Goal: Task Accomplishment & Management: Manage account settings

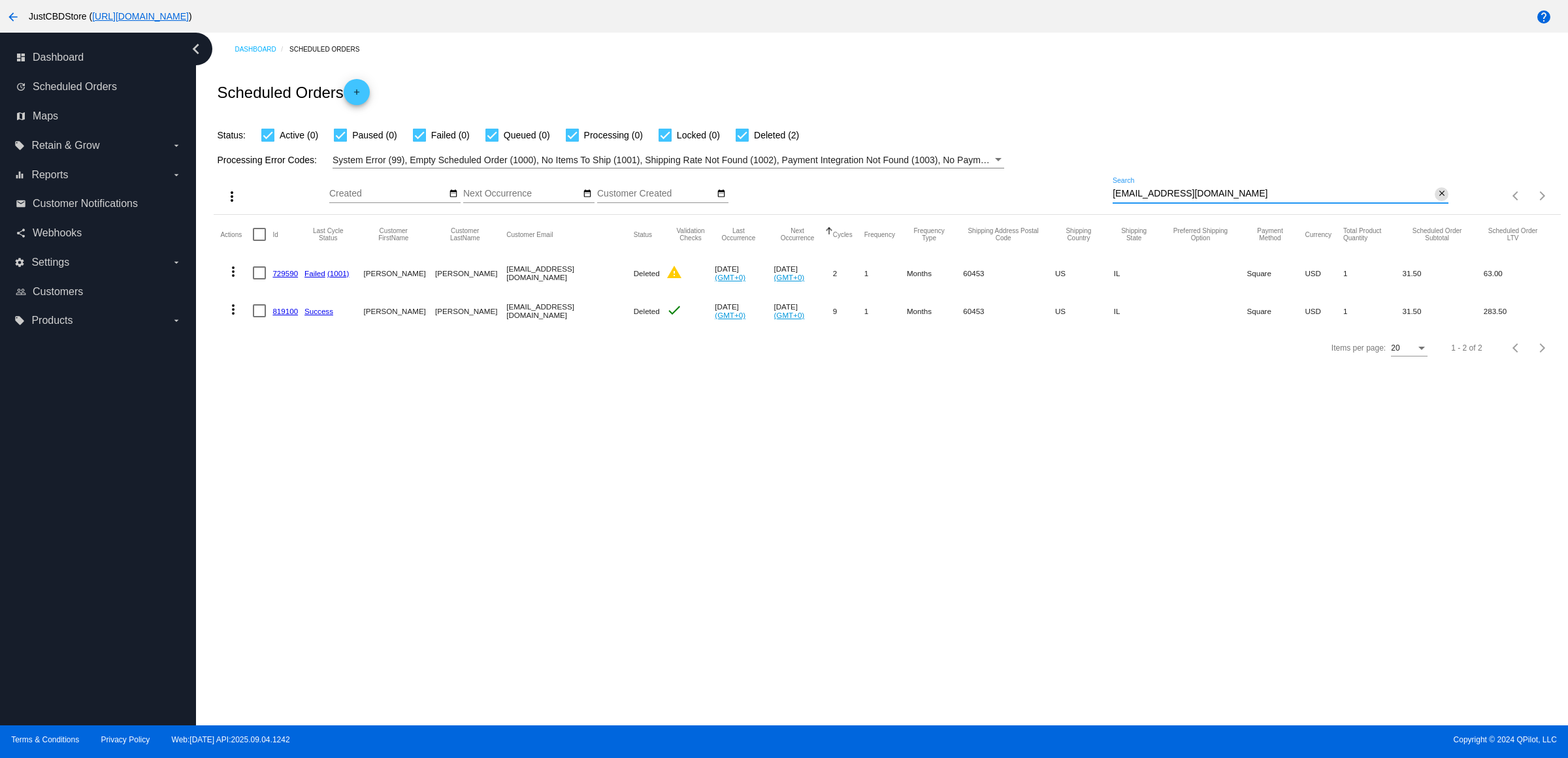
click at [1443, 199] on mat-icon "close" at bounding box center [1442, 194] width 9 height 10
click at [1438, 206] on mat-icon "search" at bounding box center [1440, 196] width 16 height 20
click at [1438, 199] on input "Search" at bounding box center [1280, 194] width 335 height 10
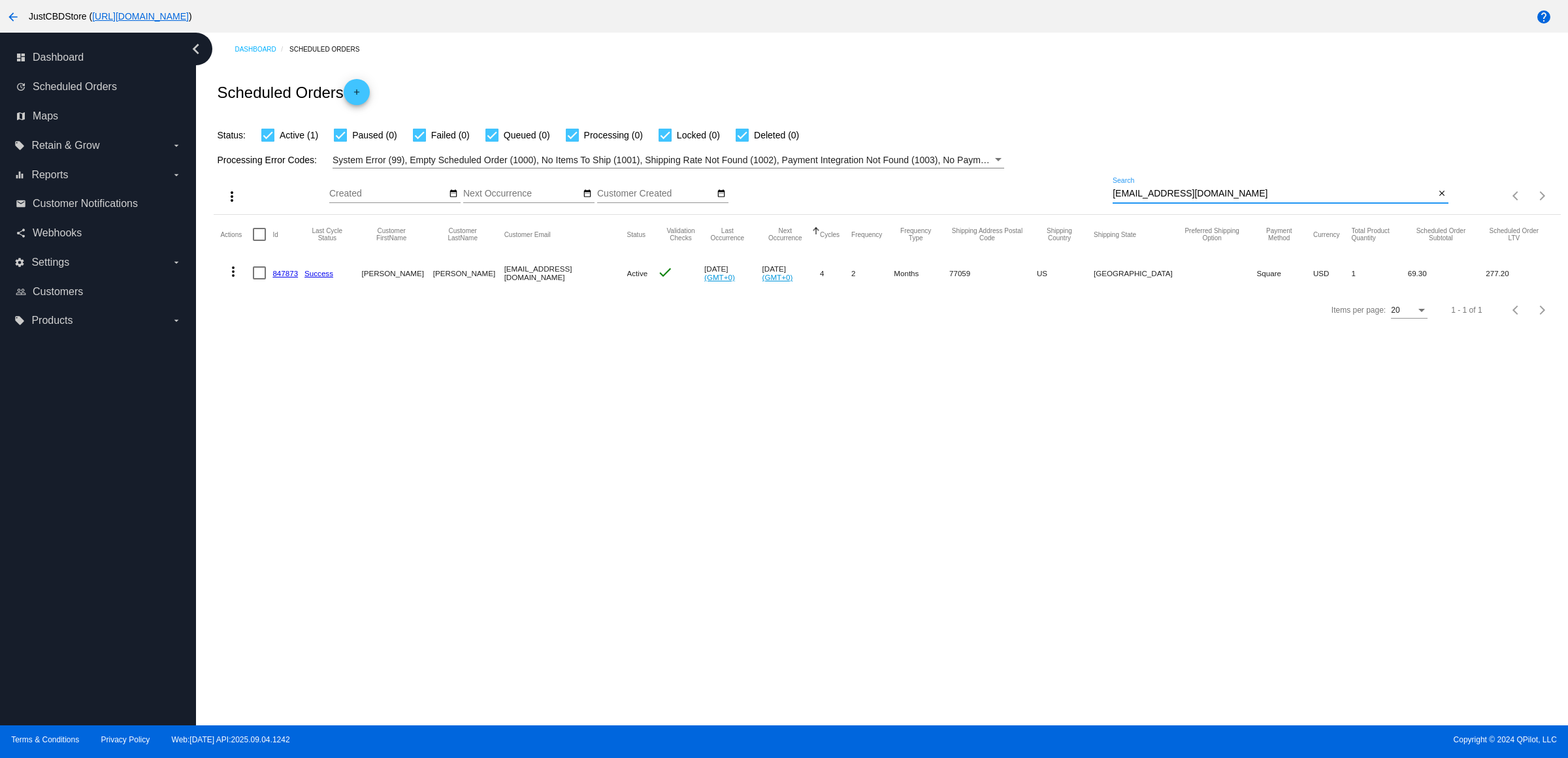
type input "[EMAIL_ADDRESS][DOMAIN_NAME]"
click at [232, 279] on mat-icon "more_vert" at bounding box center [233, 271] width 16 height 16
click at [293, 453] on button "delete Delete" at bounding box center [290, 454] width 130 height 31
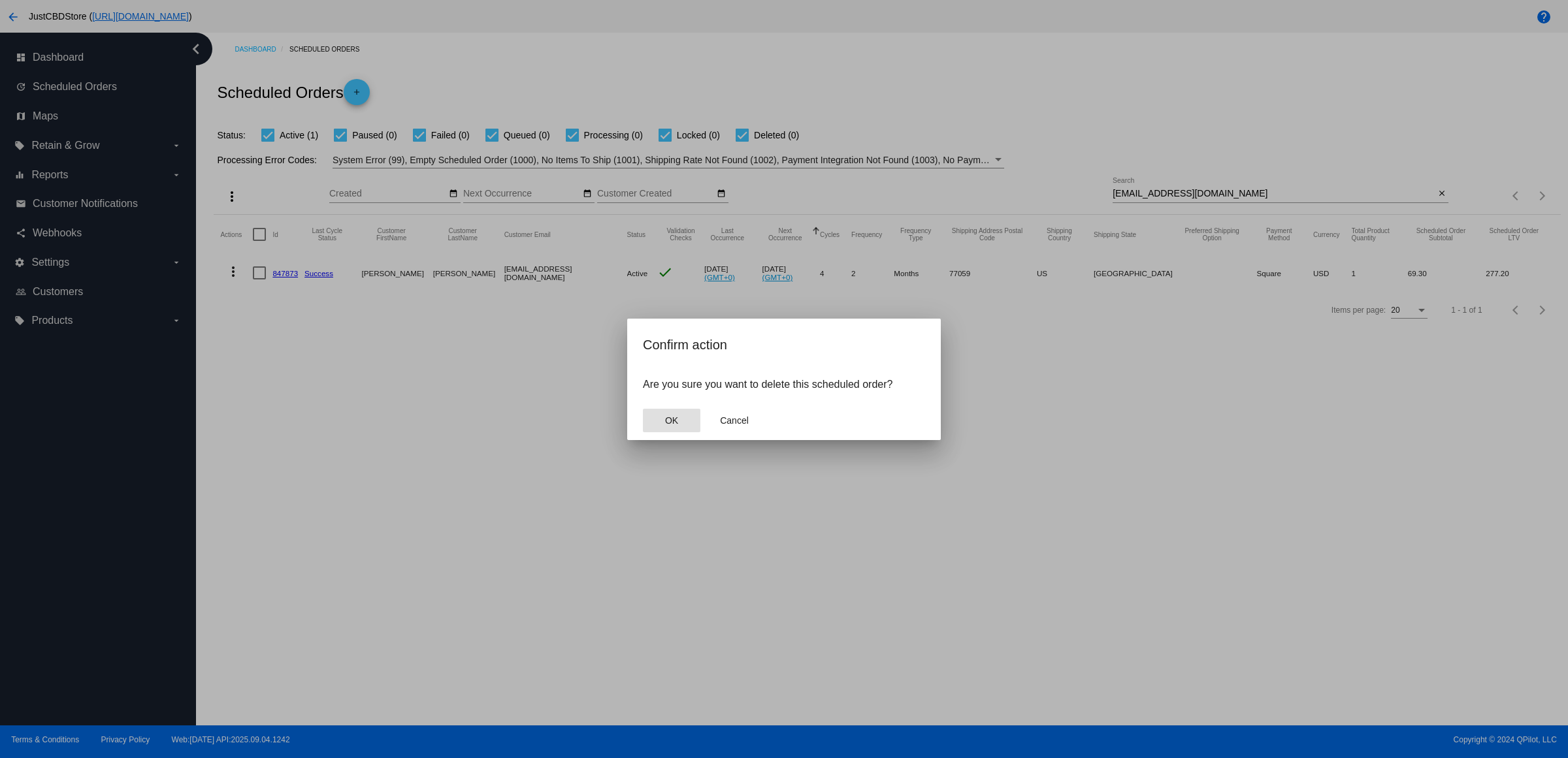
click at [676, 426] on span "OK" at bounding box center [671, 420] width 13 height 10
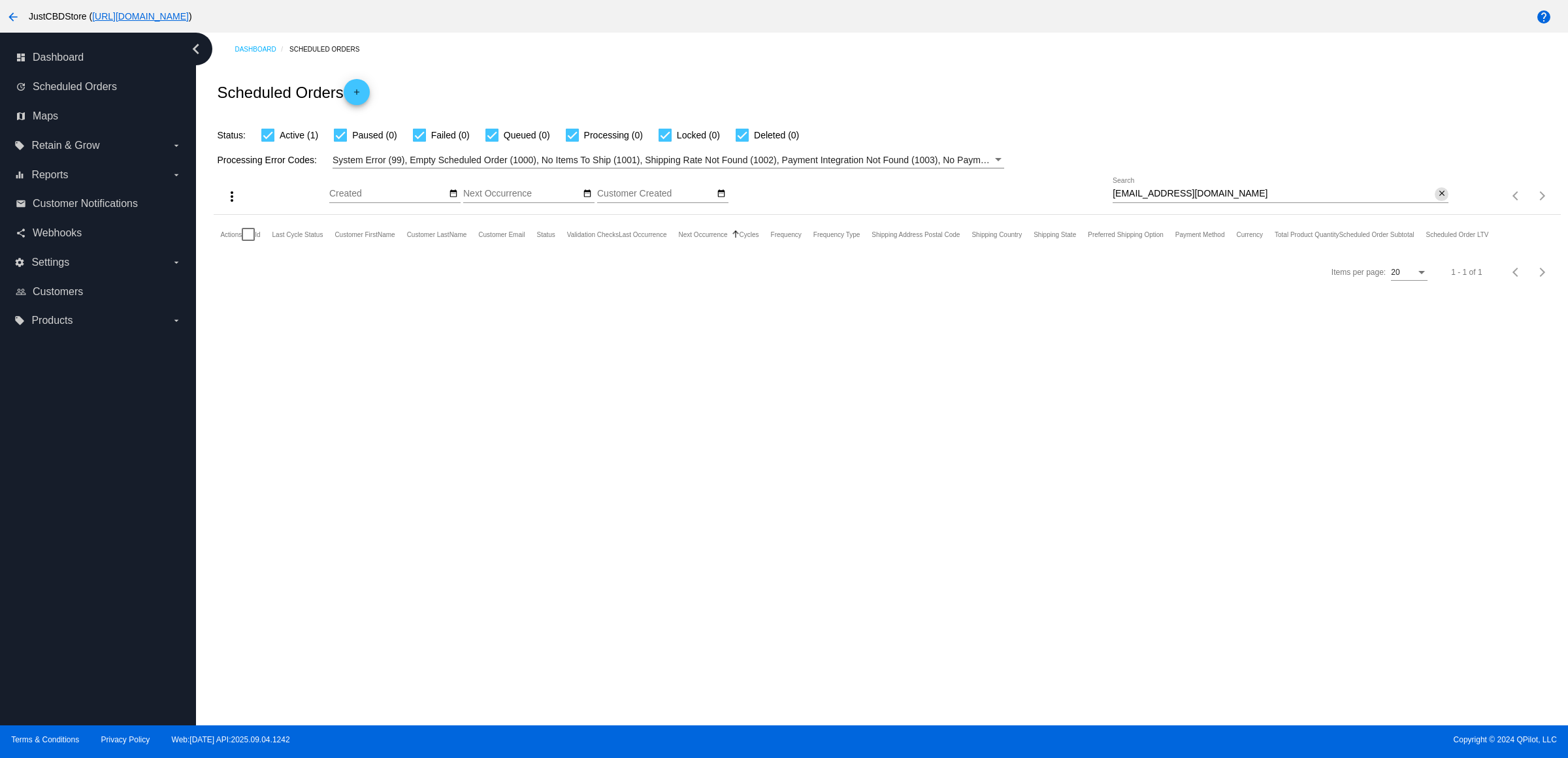
click at [1434, 201] on button "close" at bounding box center [1441, 194] width 13 height 13
click at [1438, 206] on mat-icon "search" at bounding box center [1440, 196] width 16 height 20
click at [1429, 199] on input "Search" at bounding box center [1280, 194] width 335 height 10
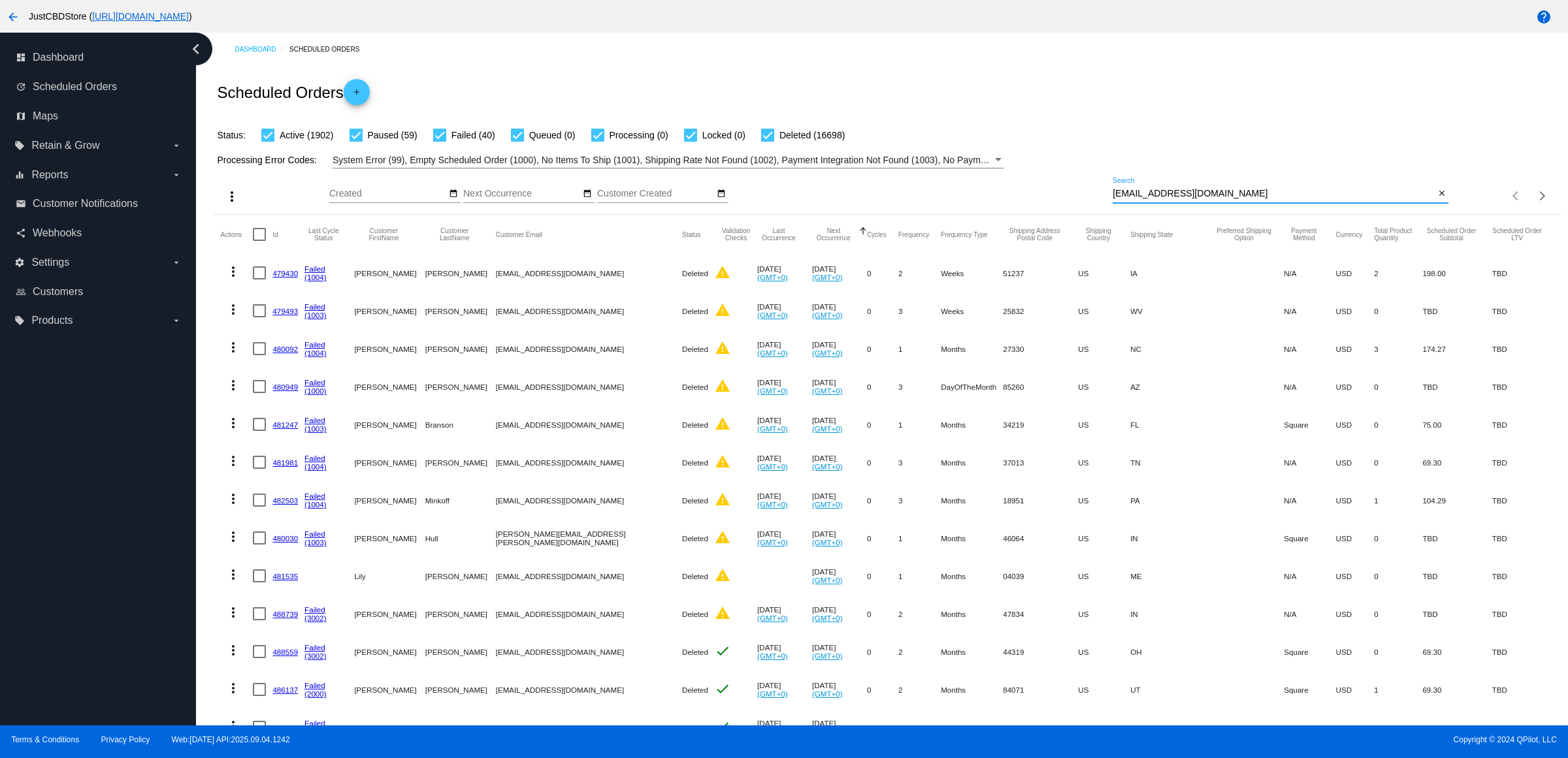
click at [1341, 199] on input "[EMAIL_ADDRESS][DOMAIN_NAME]" at bounding box center [1273, 194] width 322 height 10
type input "[EMAIL_ADDRESS][DOMAIN_NAME]"
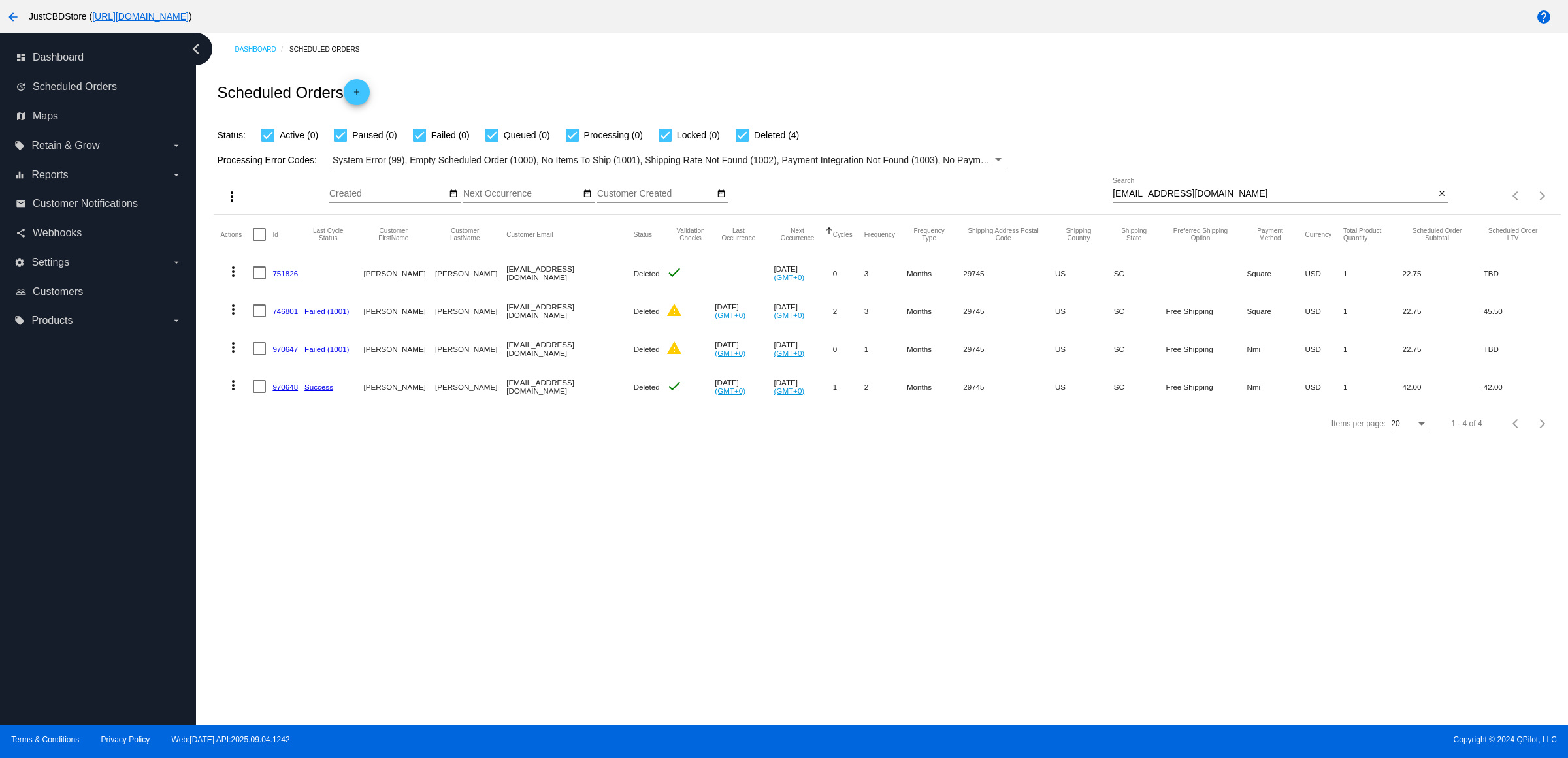
click at [294, 406] on mat-cell "970648" at bounding box center [288, 386] width 32 height 38
click at [288, 391] on link "970648" at bounding box center [285, 386] width 25 height 8
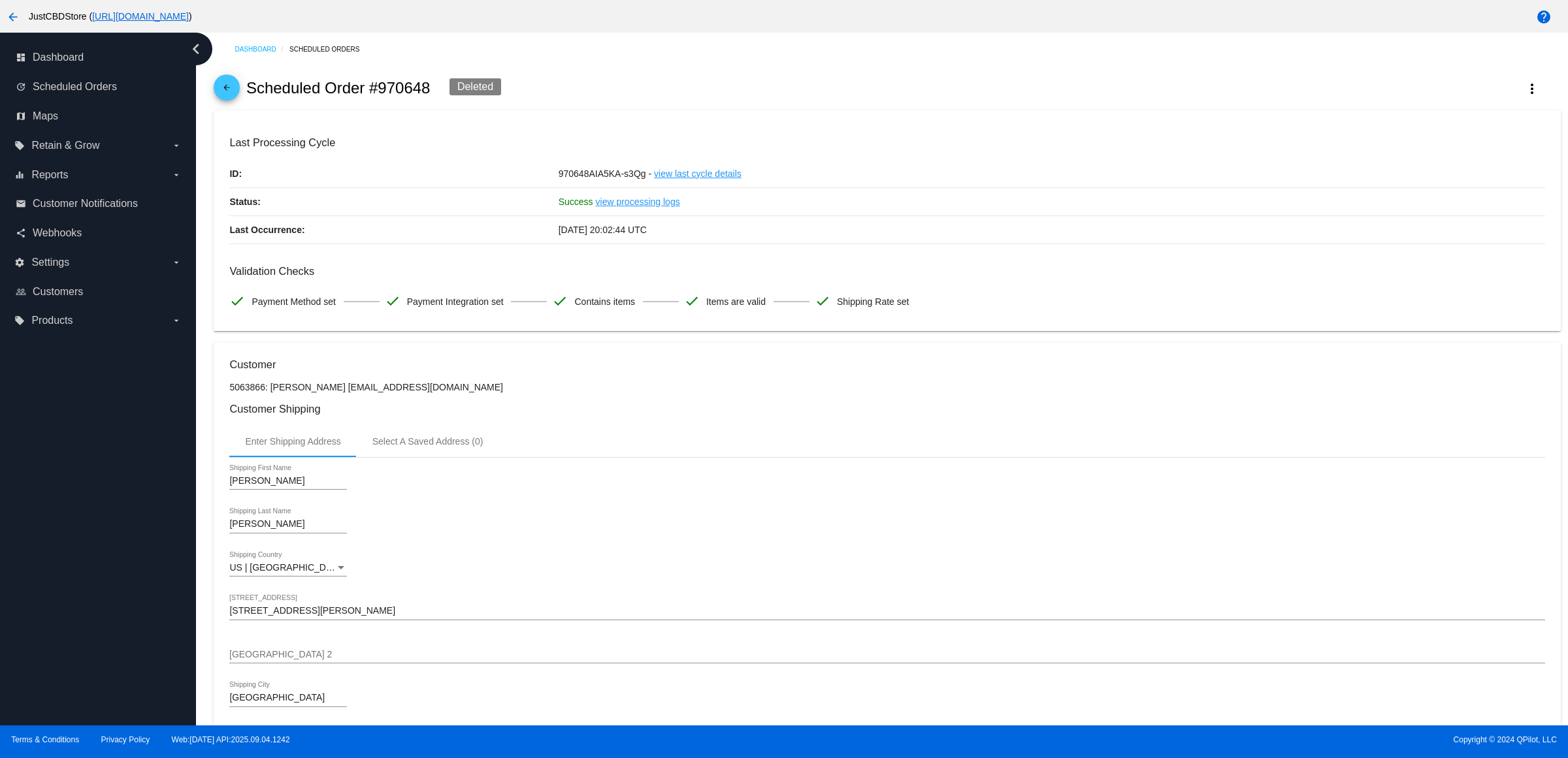
click at [220, 96] on link "arrow_back" at bounding box center [226, 87] width 26 height 26
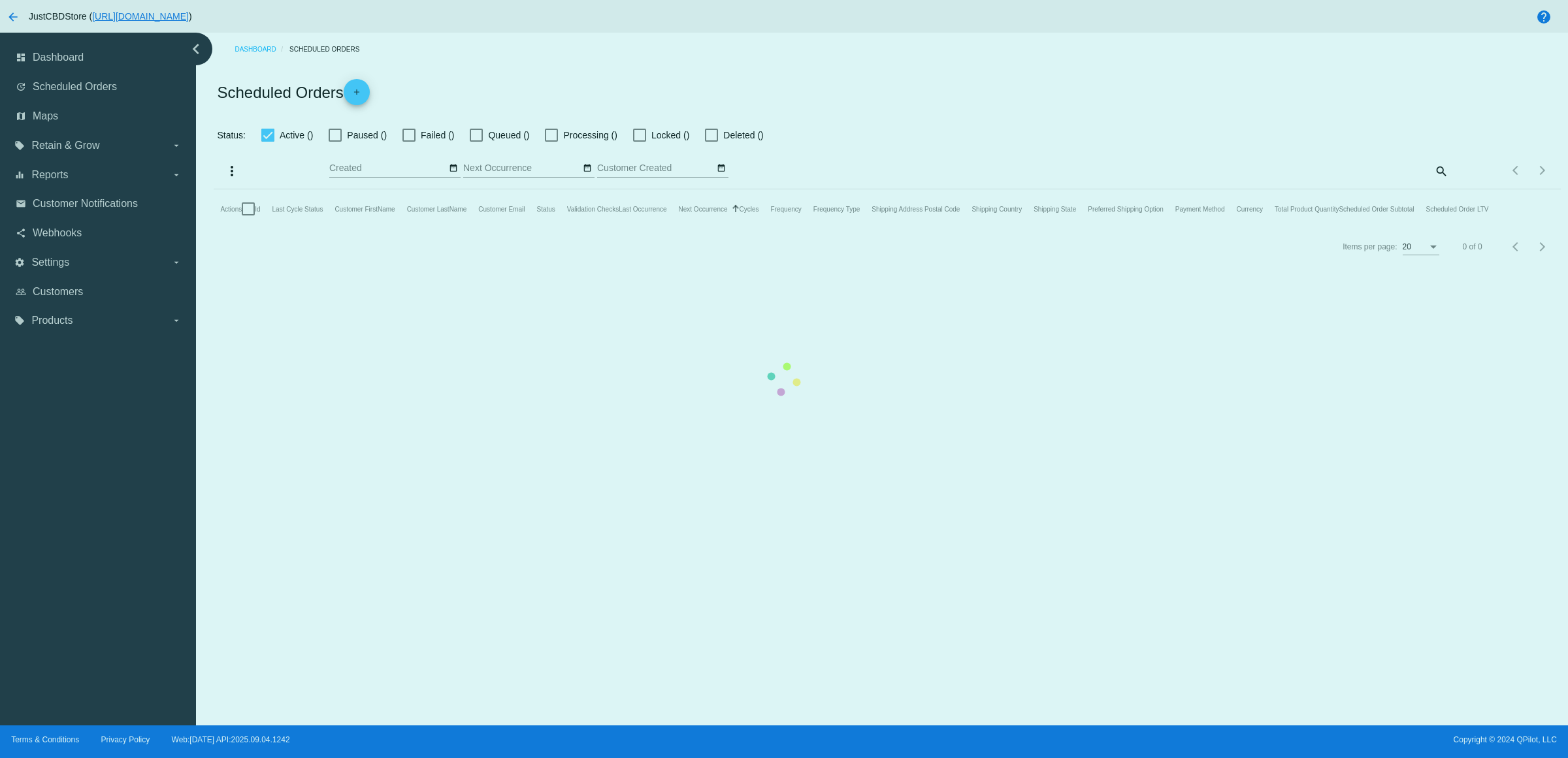
checkbox input "true"
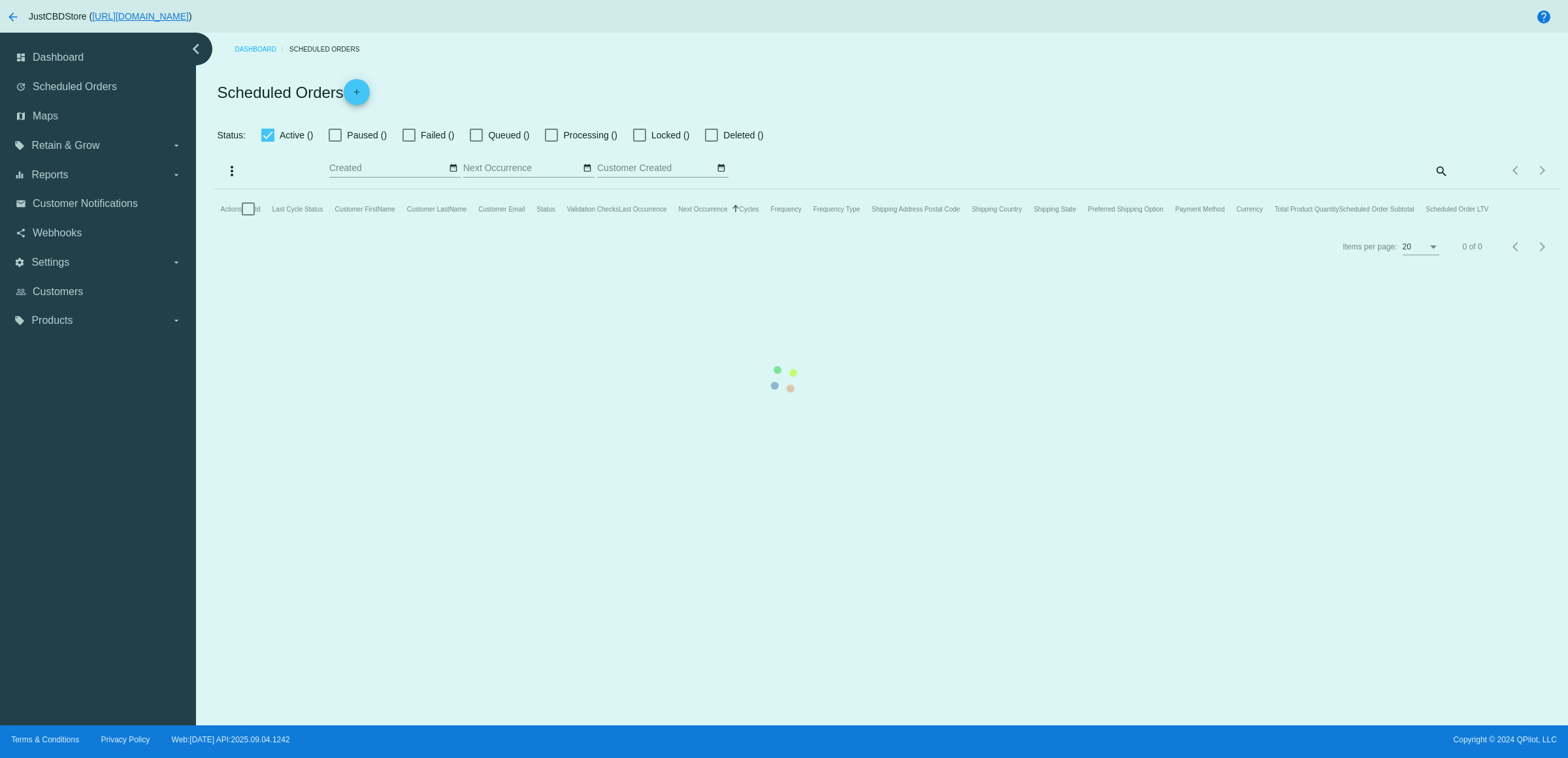
checkbox input "true"
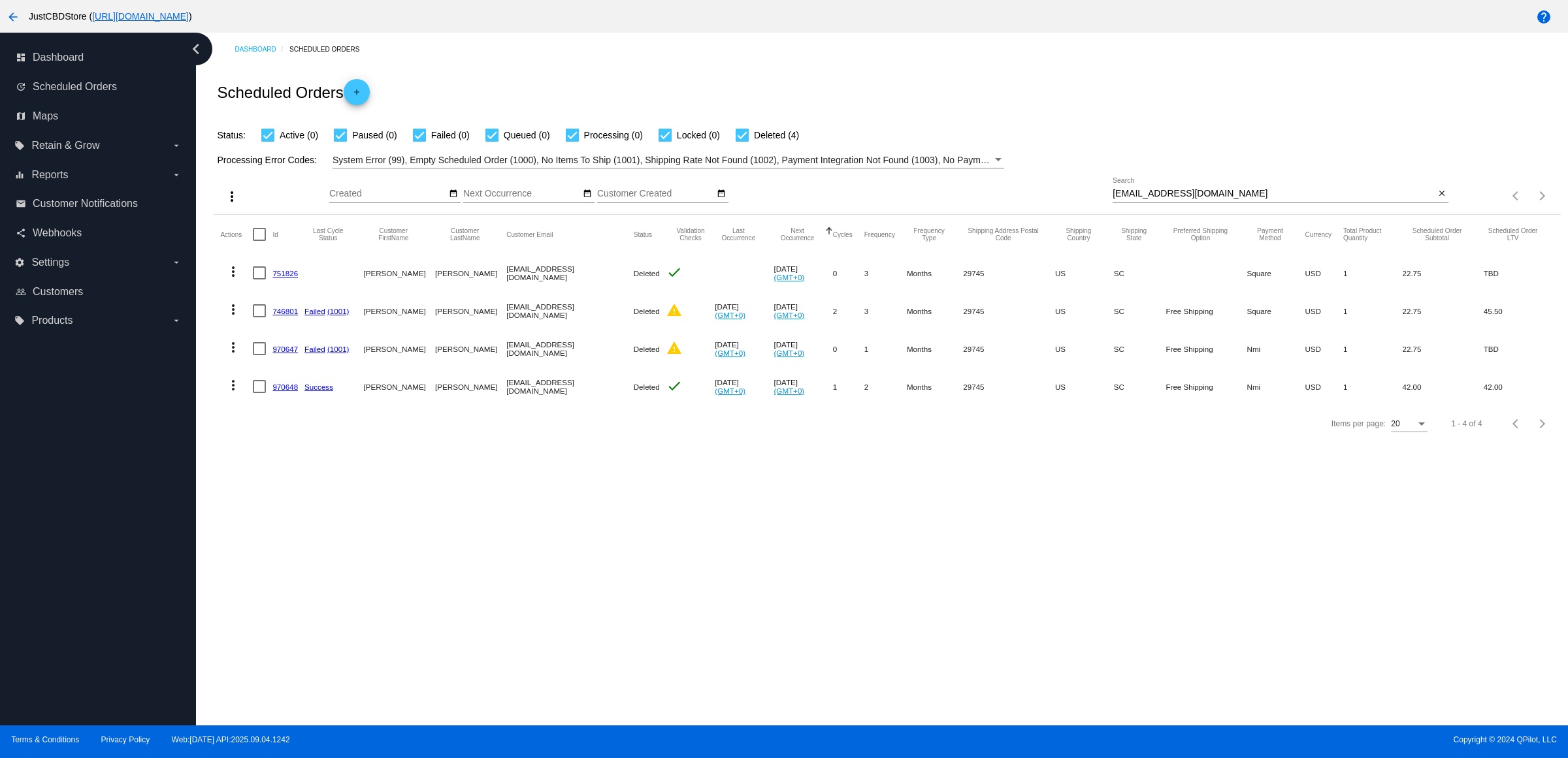
click at [292, 353] on link "970647" at bounding box center [285, 349] width 25 height 8
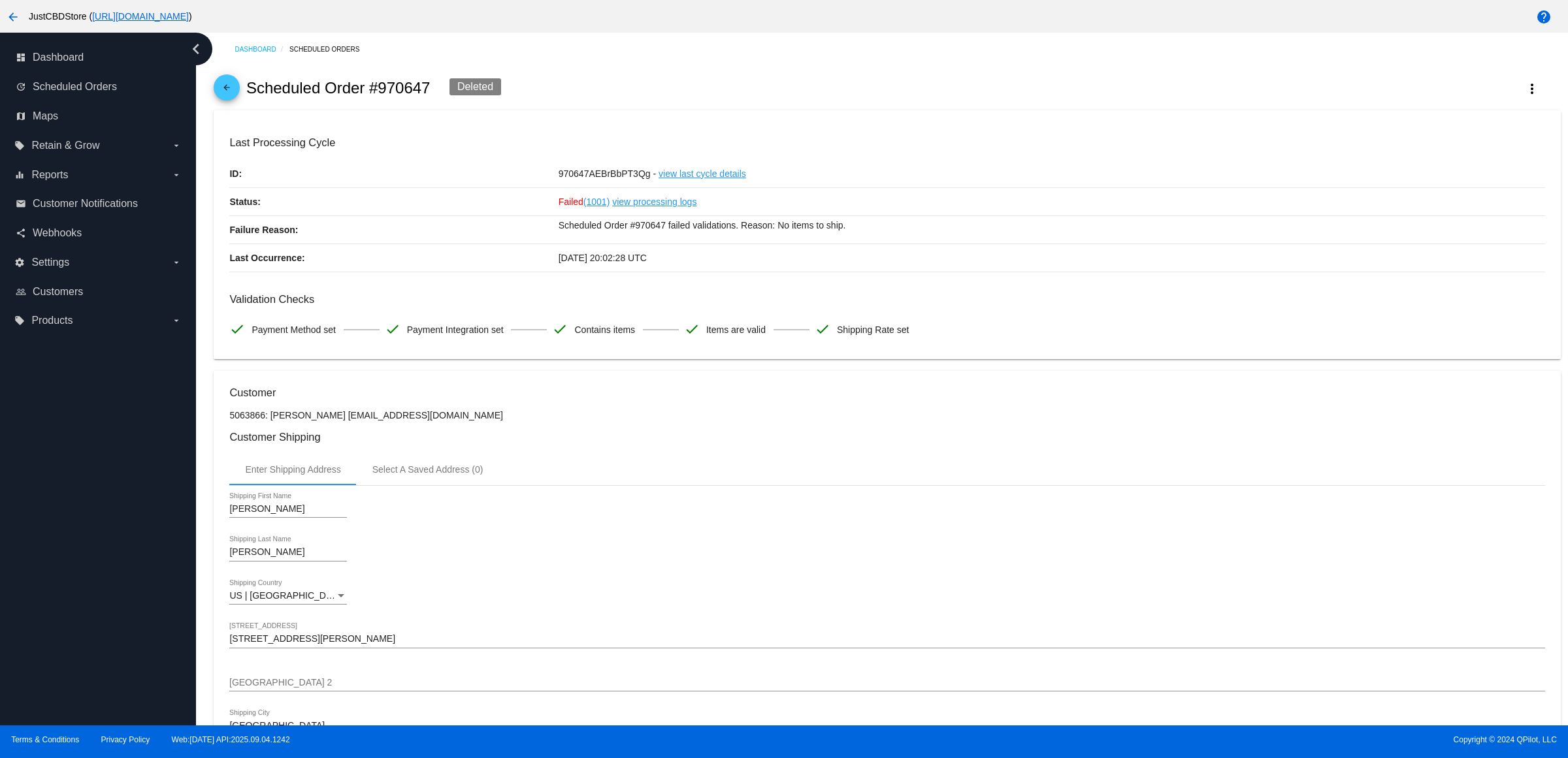
drag, startPoint x: 604, startPoint y: 269, endPoint x: 548, endPoint y: 268, distance: 56.0
click at [548, 268] on div "Last Occurrence: [DATE] 20:02:28 UTC" at bounding box center [887, 258] width 1315 height 28
drag, startPoint x: 1246, startPoint y: 138, endPoint x: 1318, endPoint y: 138, distance: 72.0
click at [1246, 138] on mat-card "Last Processing Cycle ID: 970647AEBrBbPT3Qg - view last cycle details Status: F…" at bounding box center [887, 235] width 1346 height 249
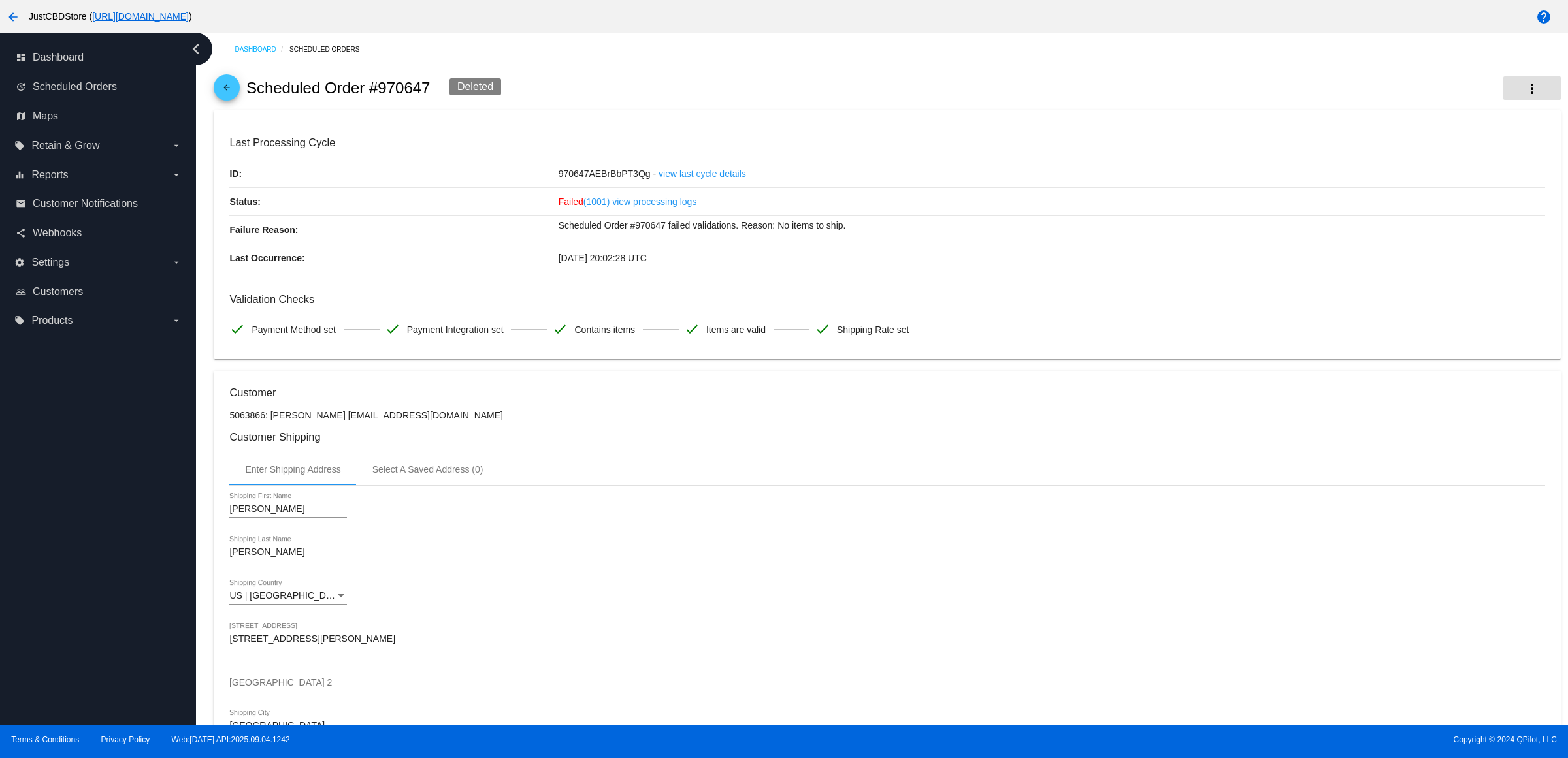
click at [1503, 96] on button "more_vert" at bounding box center [1531, 87] width 58 height 23
click at [1455, 200] on span "Process Now" at bounding box center [1429, 196] width 54 height 10
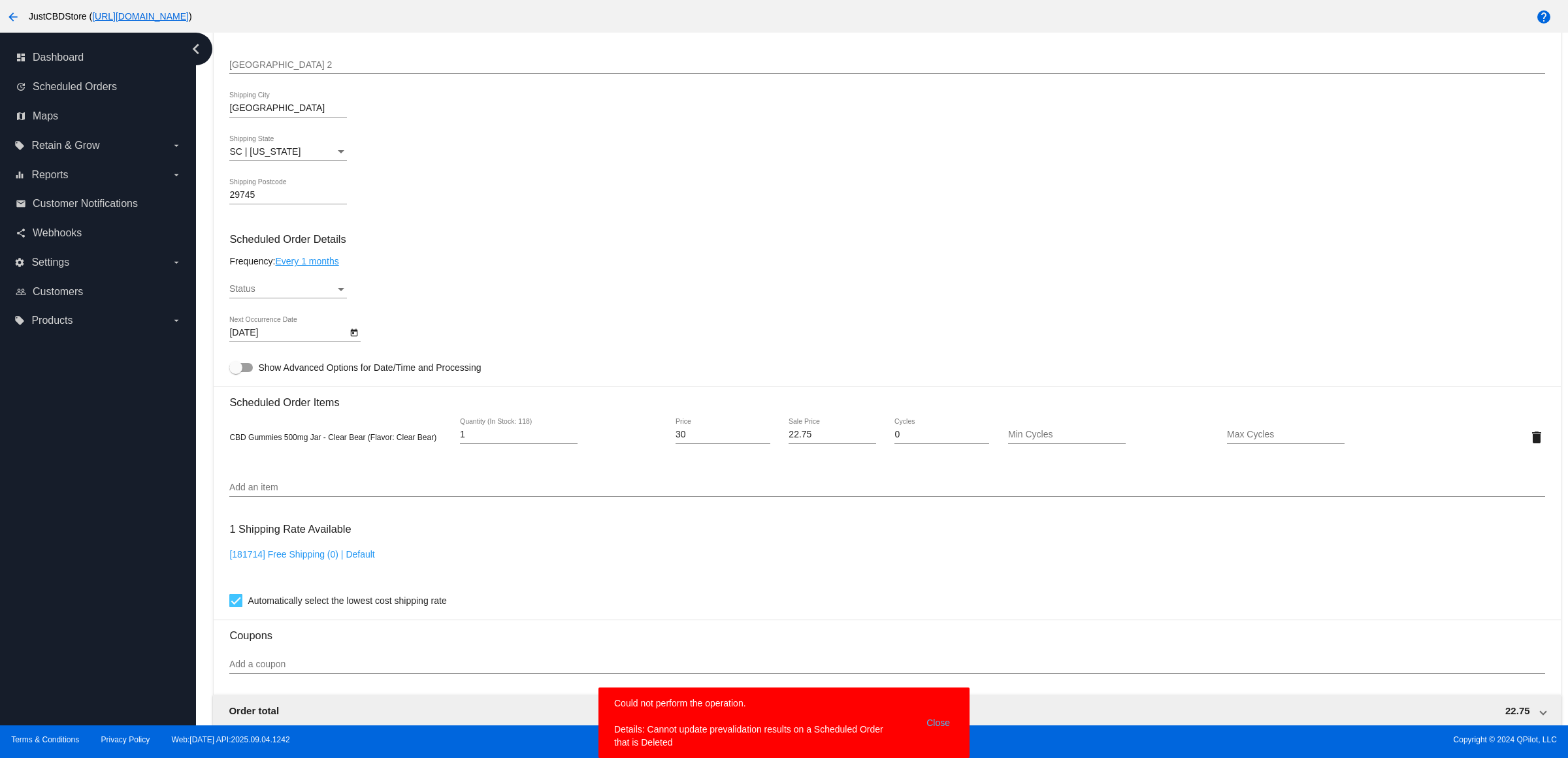
scroll to position [476, 0]
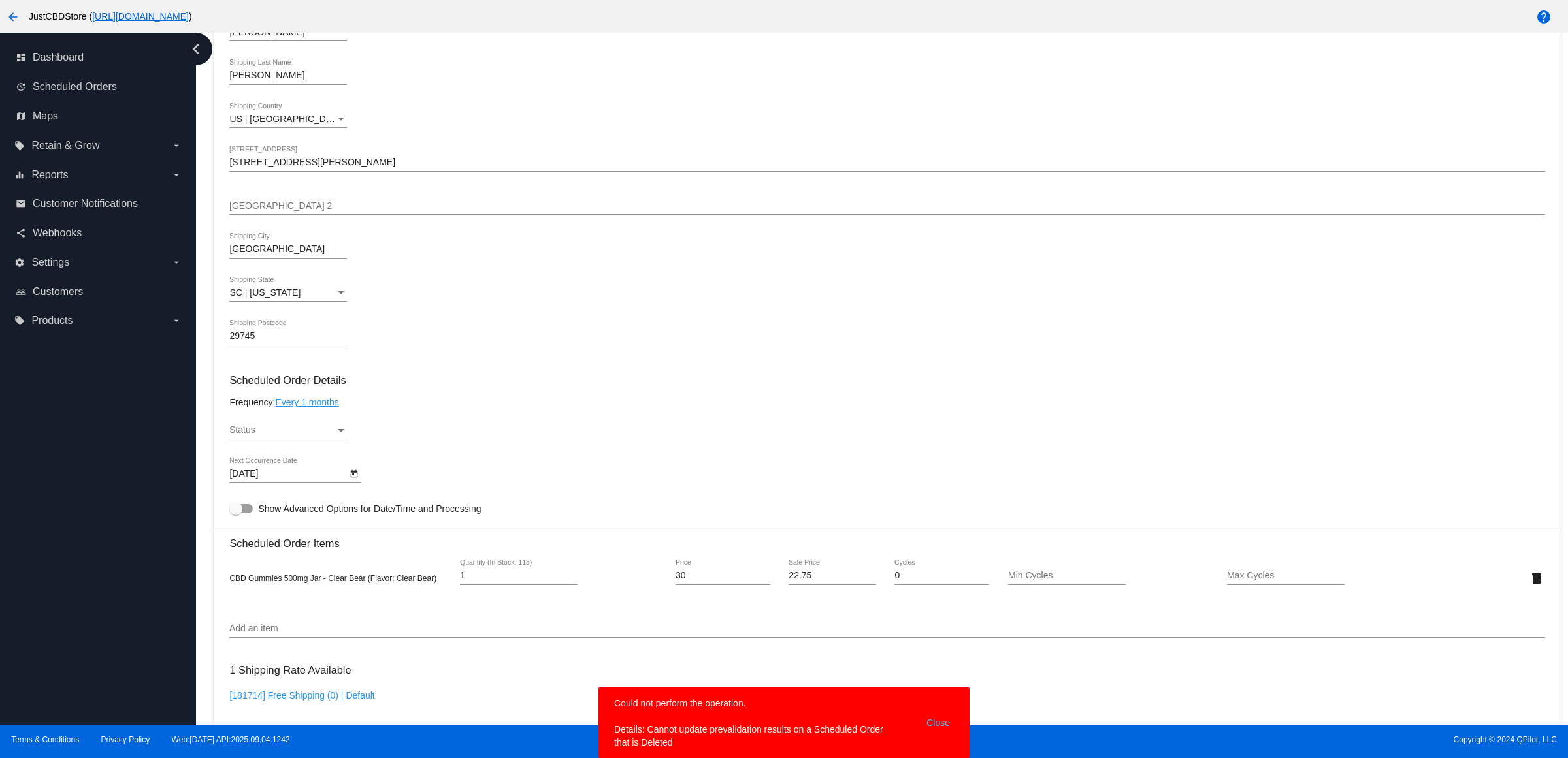
click at [314, 435] on div "Status" at bounding box center [282, 430] width 106 height 10
click at [315, 441] on span "Active" at bounding box center [292, 445] width 117 height 28
drag, startPoint x: 881, startPoint y: 428, endPoint x: 800, endPoint y: 426, distance: 81.0
click at [814, 431] on div "Active Status" at bounding box center [887, 432] width 1315 height 37
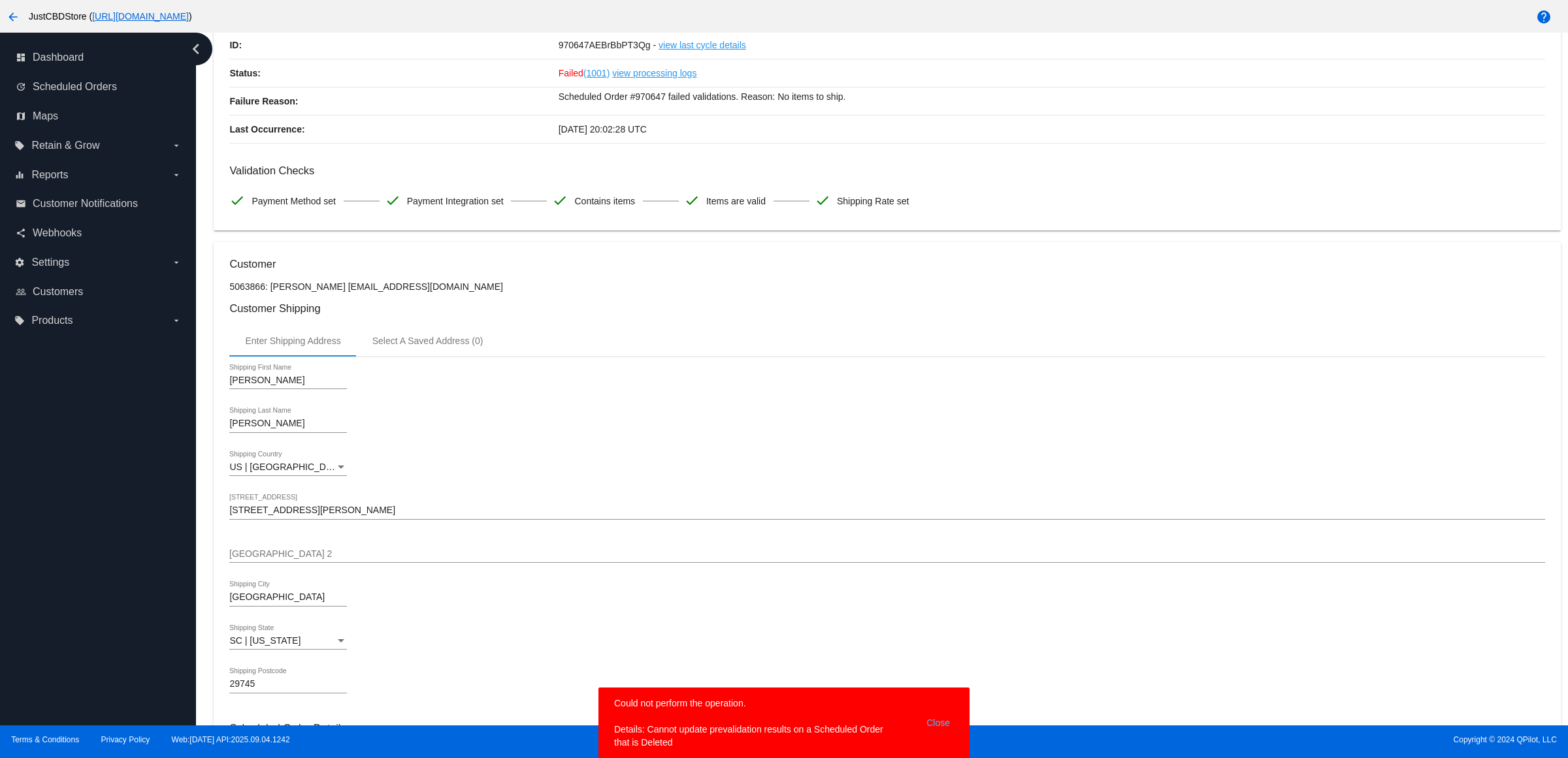
scroll to position [0, 0]
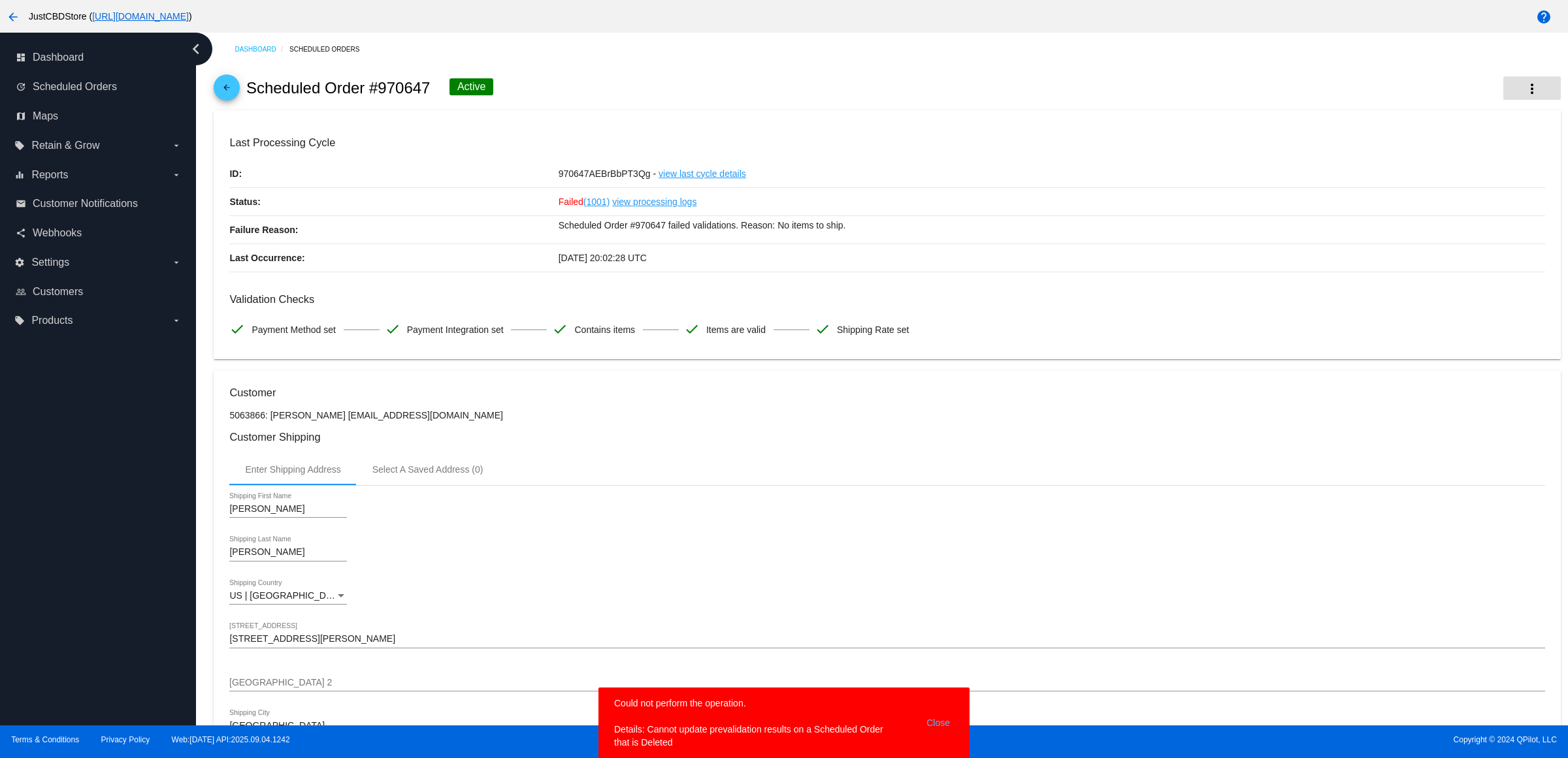
click at [1524, 92] on mat-icon "more_vert" at bounding box center [1531, 88] width 16 height 16
click at [1496, 196] on button "cached Process Now" at bounding box center [1454, 196] width 183 height 31
click at [878, 529] on div "[PERSON_NAME] Shipping First Name" at bounding box center [887, 511] width 1315 height 37
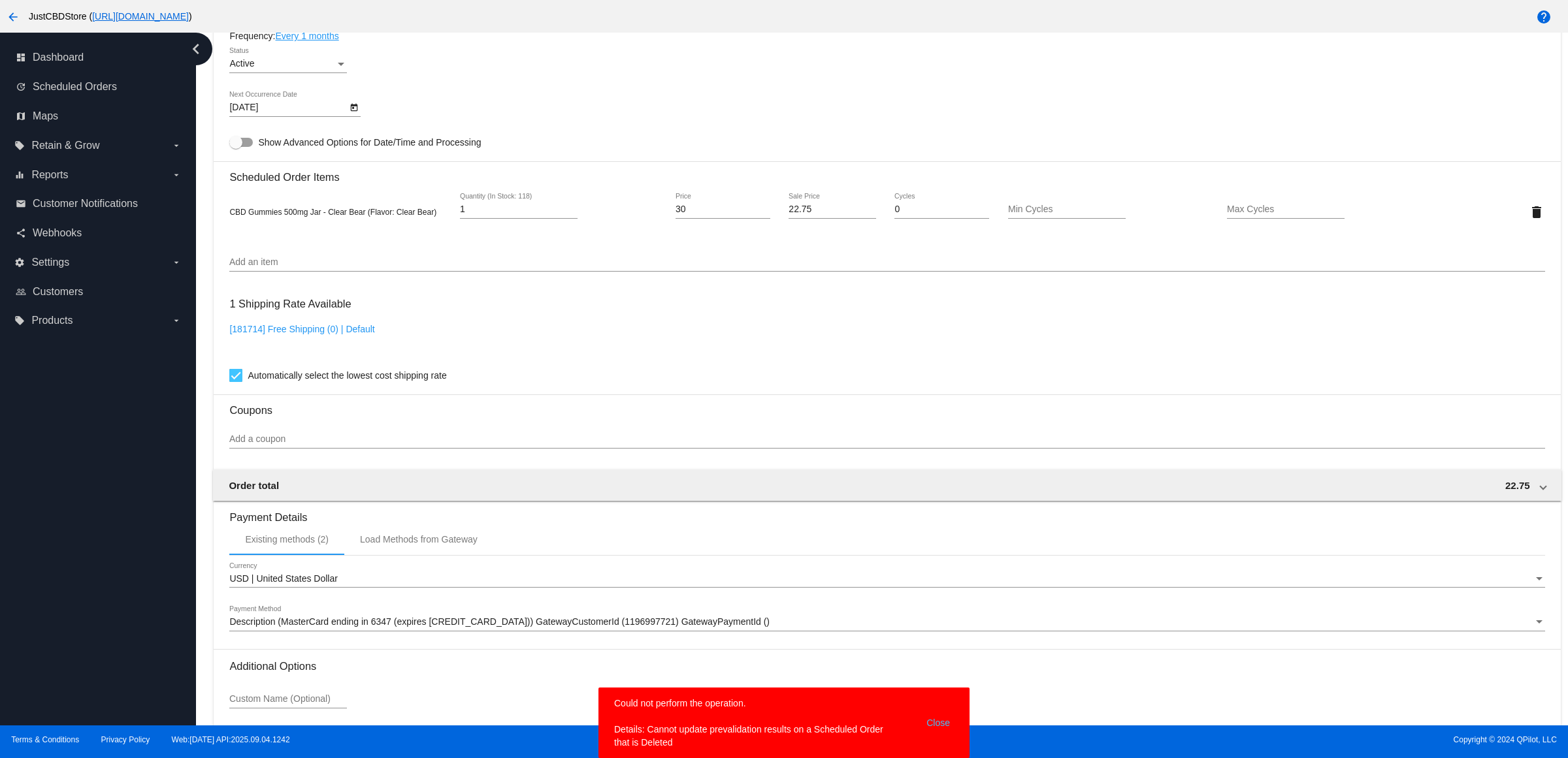
scroll to position [966, 0]
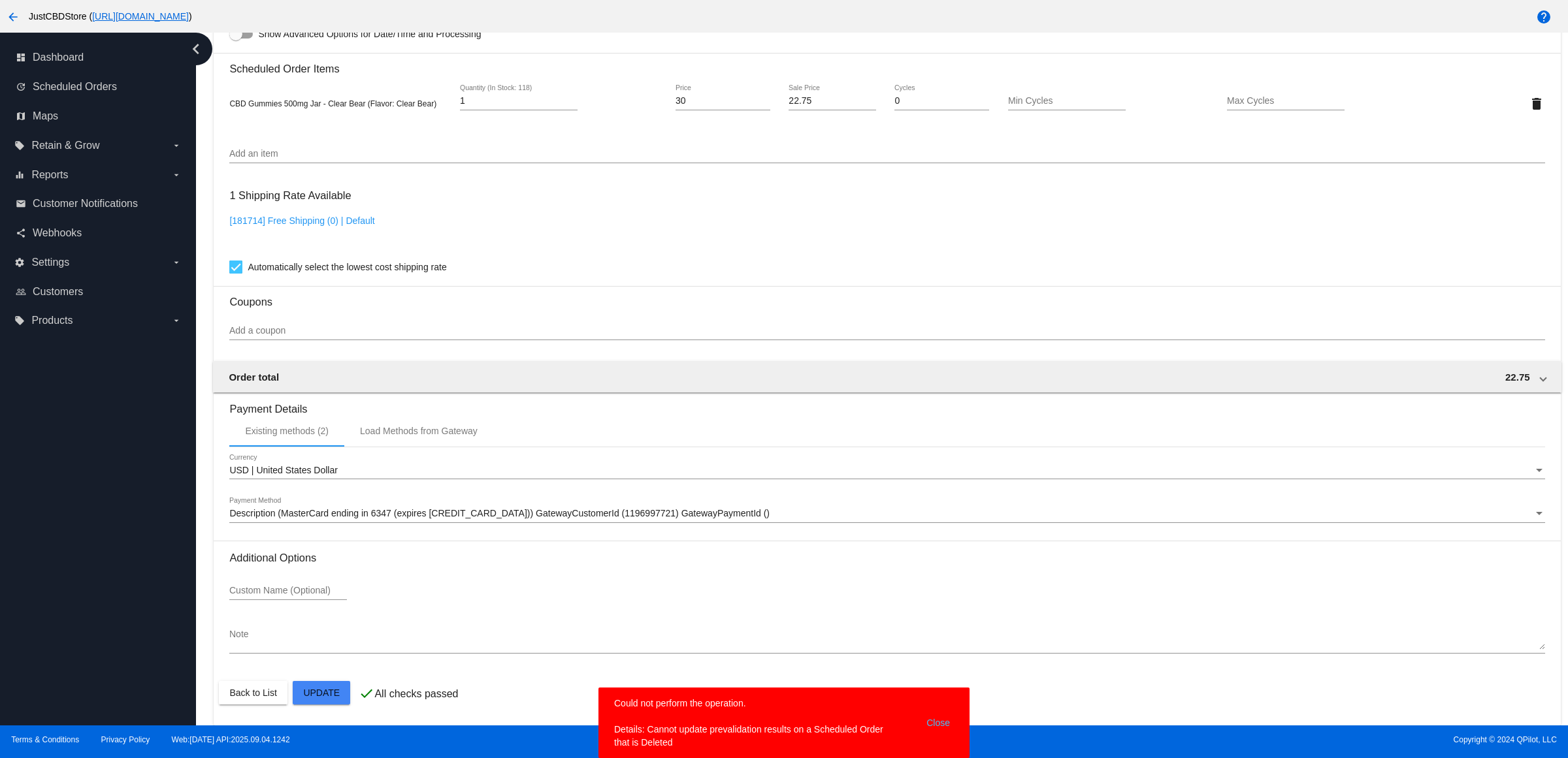
click at [341, 696] on mat-card "Customer 5063866: [PERSON_NAME] [EMAIL_ADDRESS][DOMAIN_NAME] Customer Shipping …" at bounding box center [887, 72] width 1346 height 1306
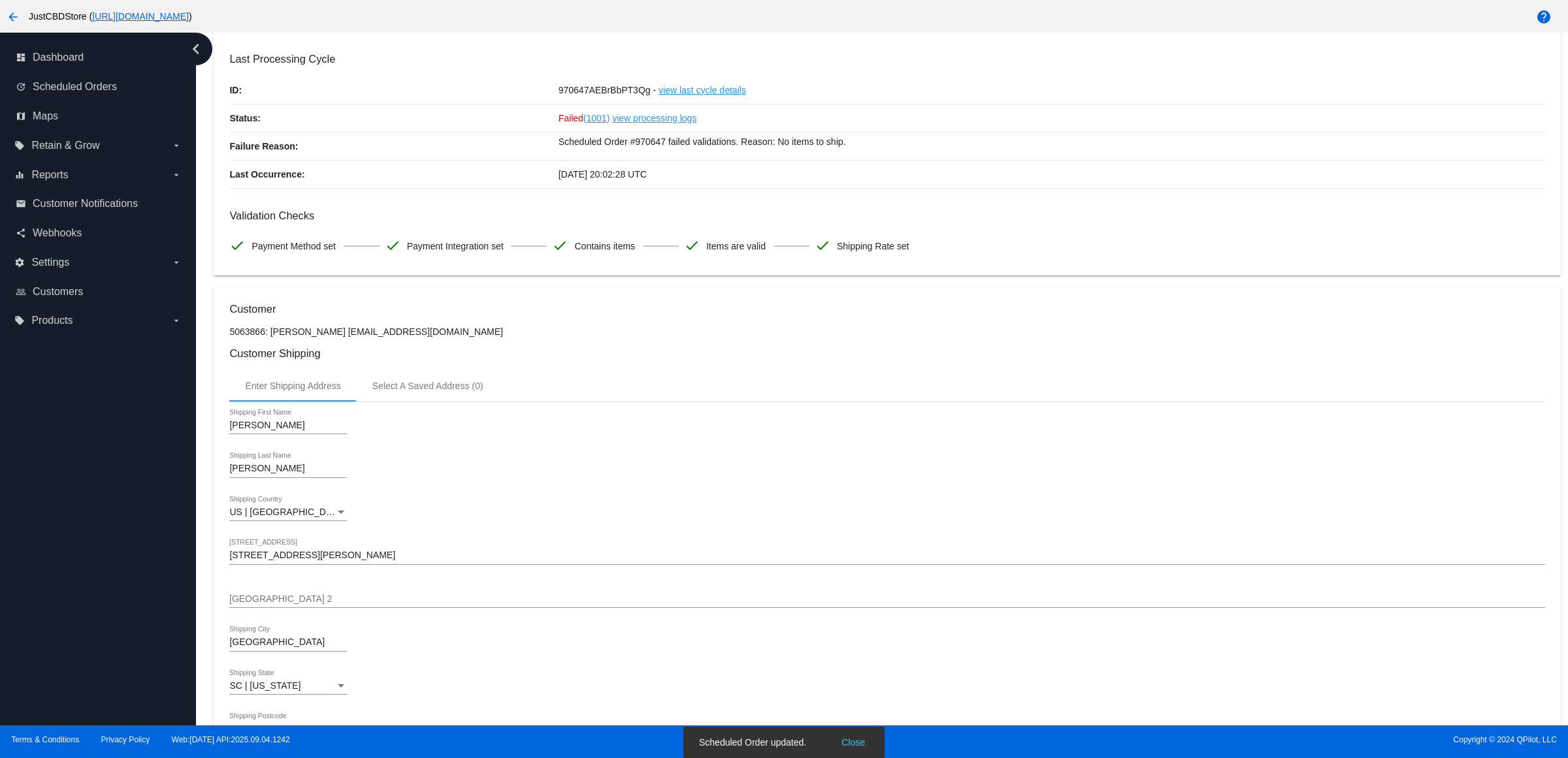
scroll to position [0, 0]
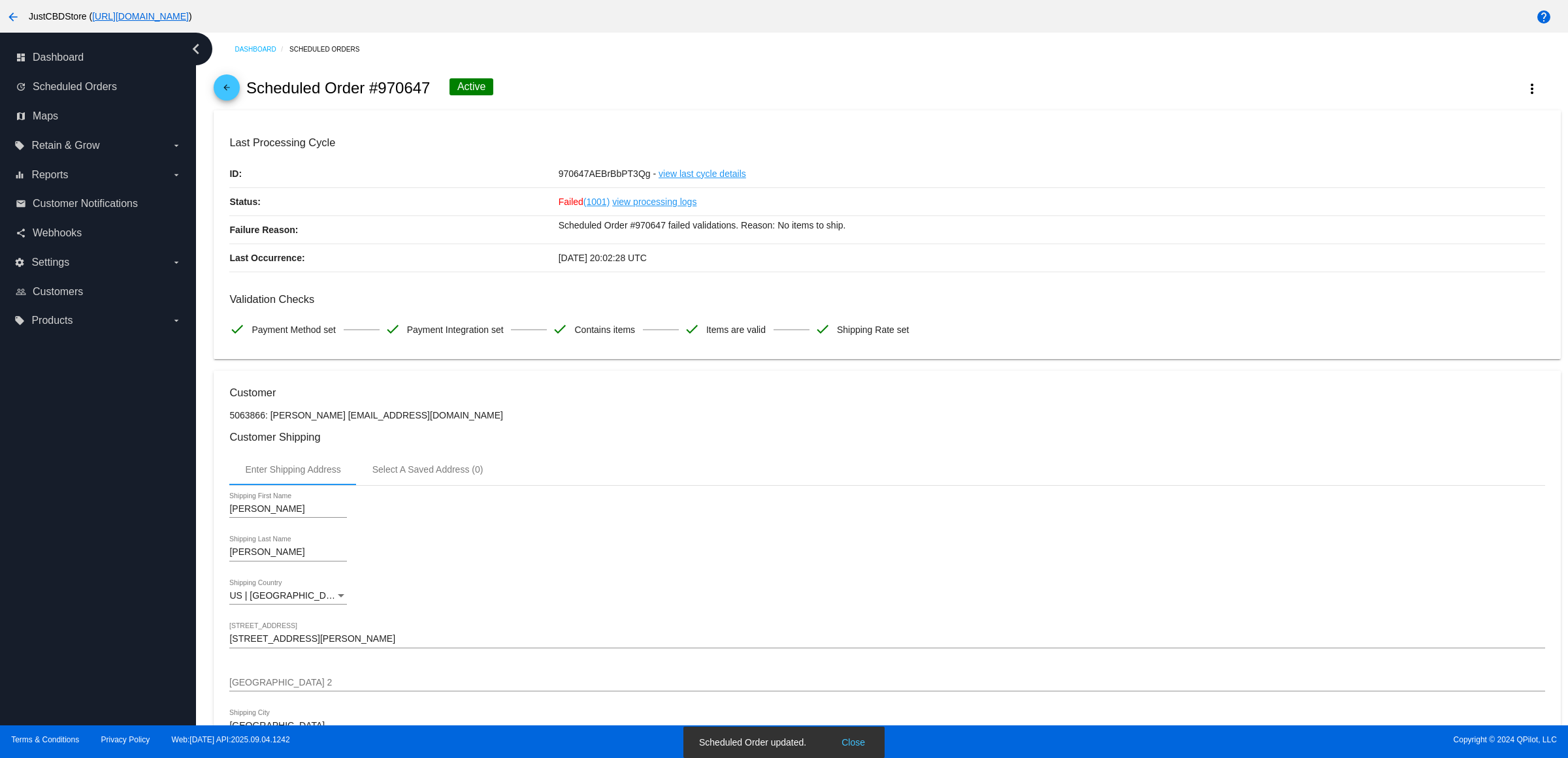
click at [1524, 89] on mat-icon "more_vert" at bounding box center [1531, 88] width 16 height 16
click at [1448, 201] on button "cached Process Now" at bounding box center [1454, 196] width 183 height 31
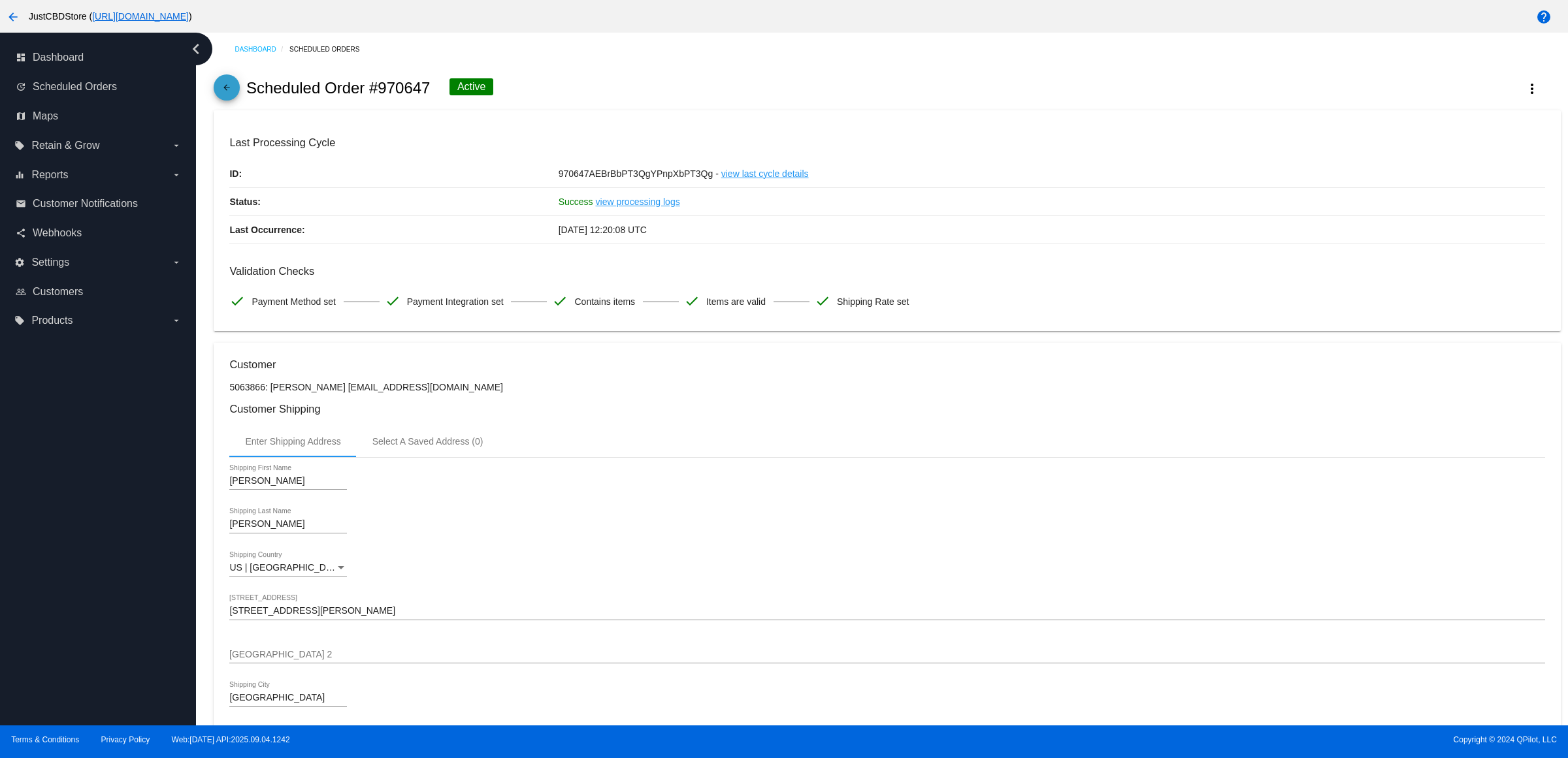
click at [233, 95] on mat-icon "arrow_back" at bounding box center [226, 90] width 16 height 16
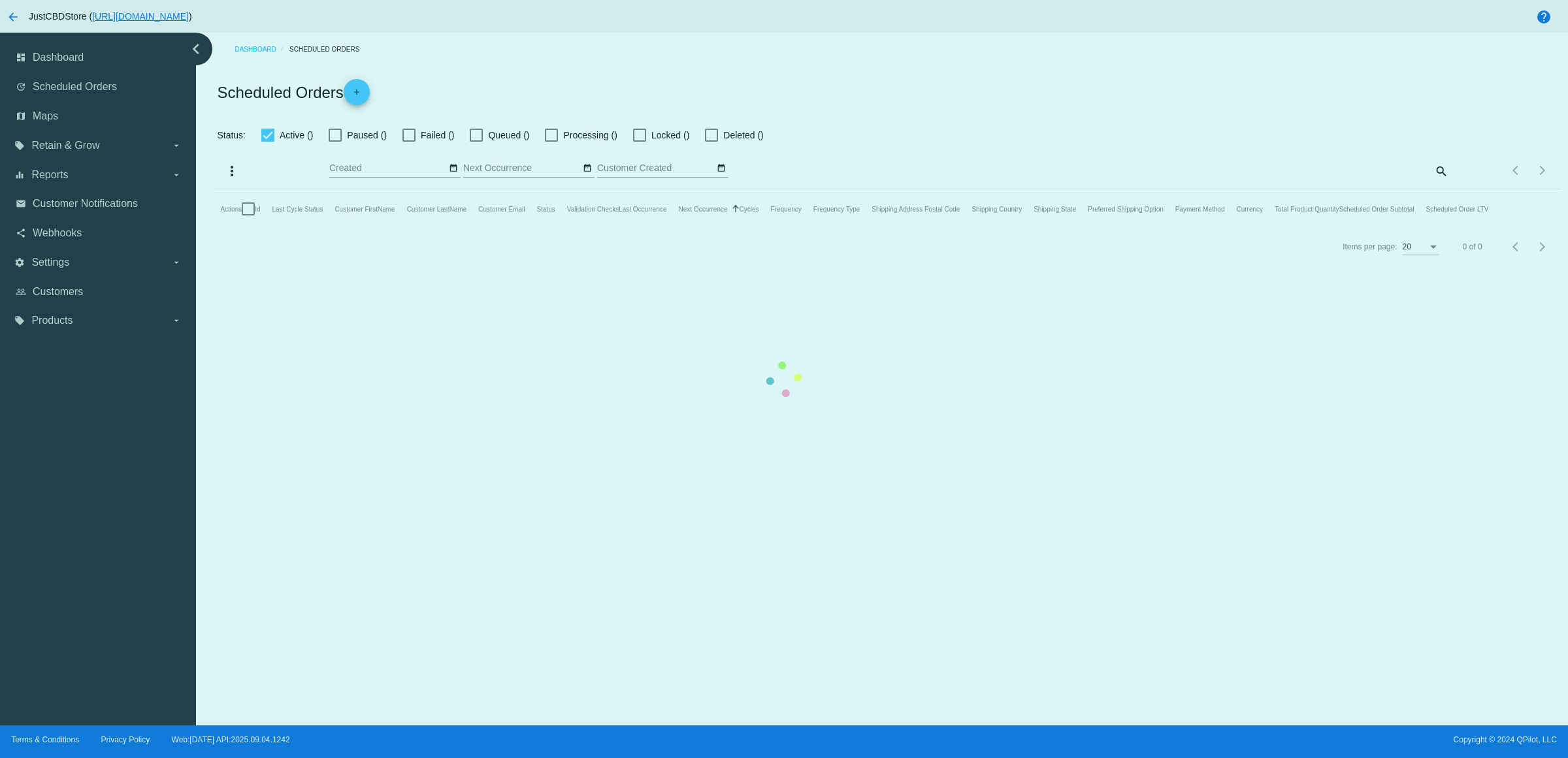
checkbox input "true"
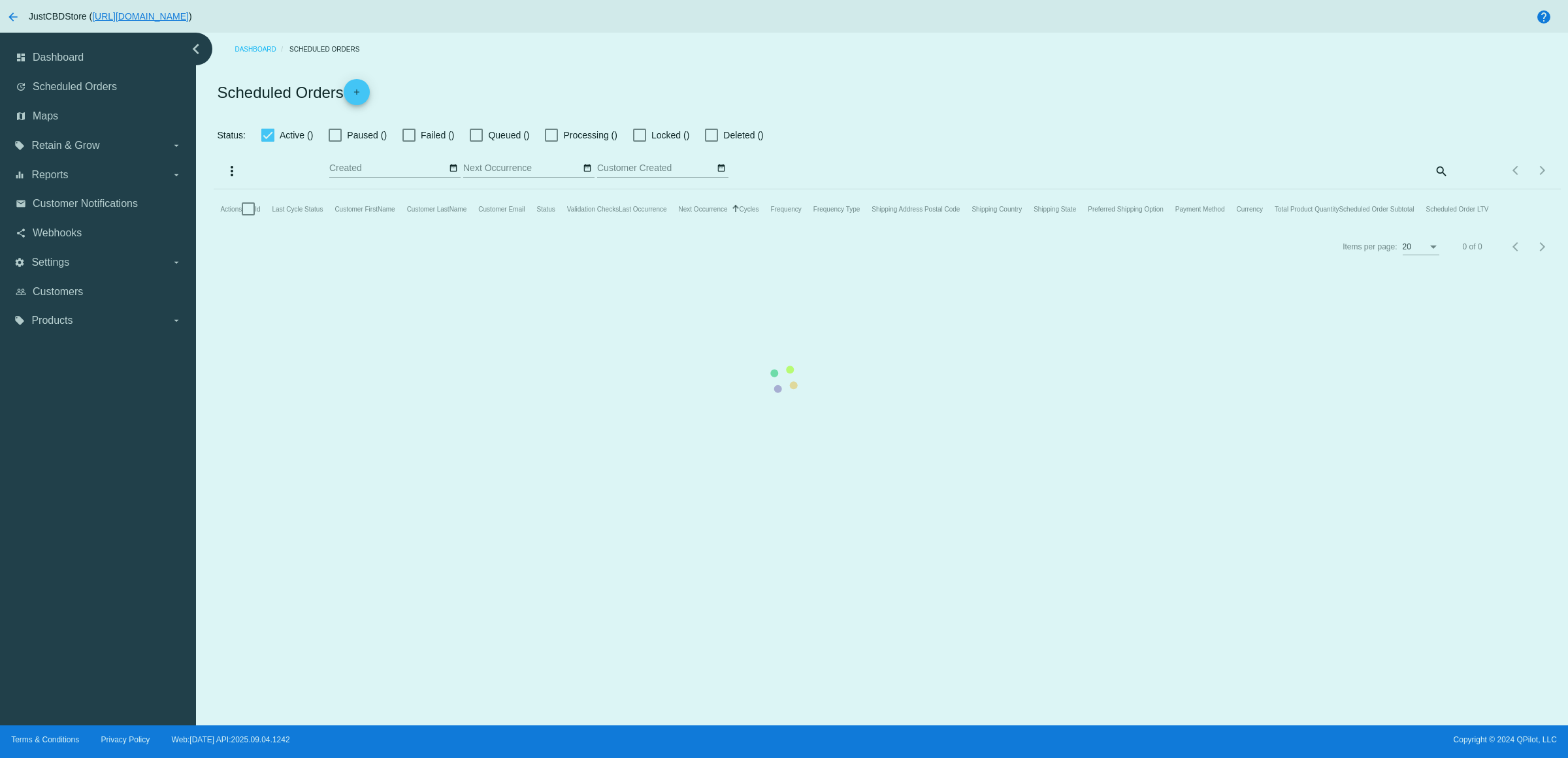
checkbox input "true"
